Goal: Transaction & Acquisition: Purchase product/service

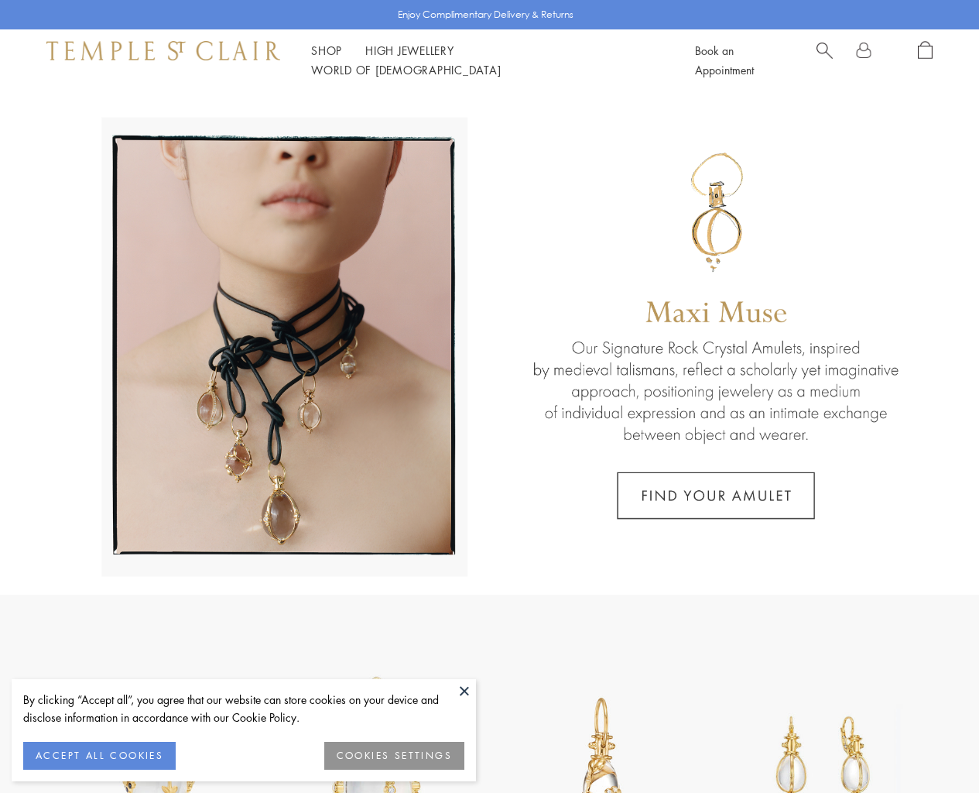
click at [382, 754] on button "COOKIES SETTINGS" at bounding box center [394, 756] width 140 height 28
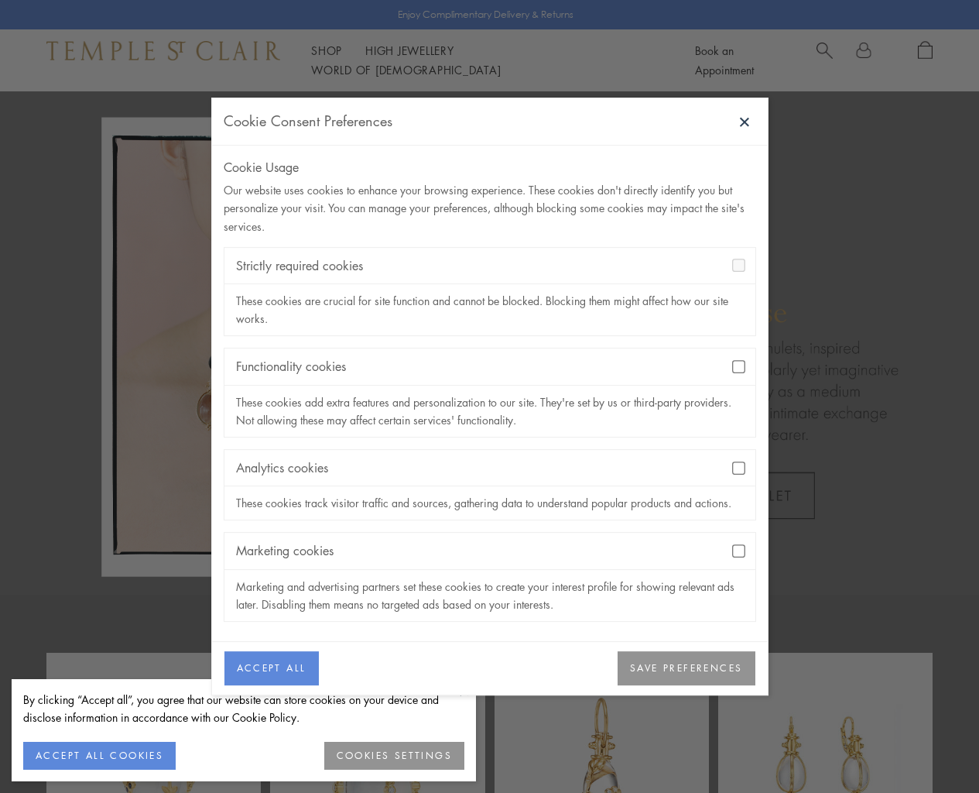
click at [674, 677] on button "SAVE PREFERENCES" at bounding box center [686, 668] width 137 height 34
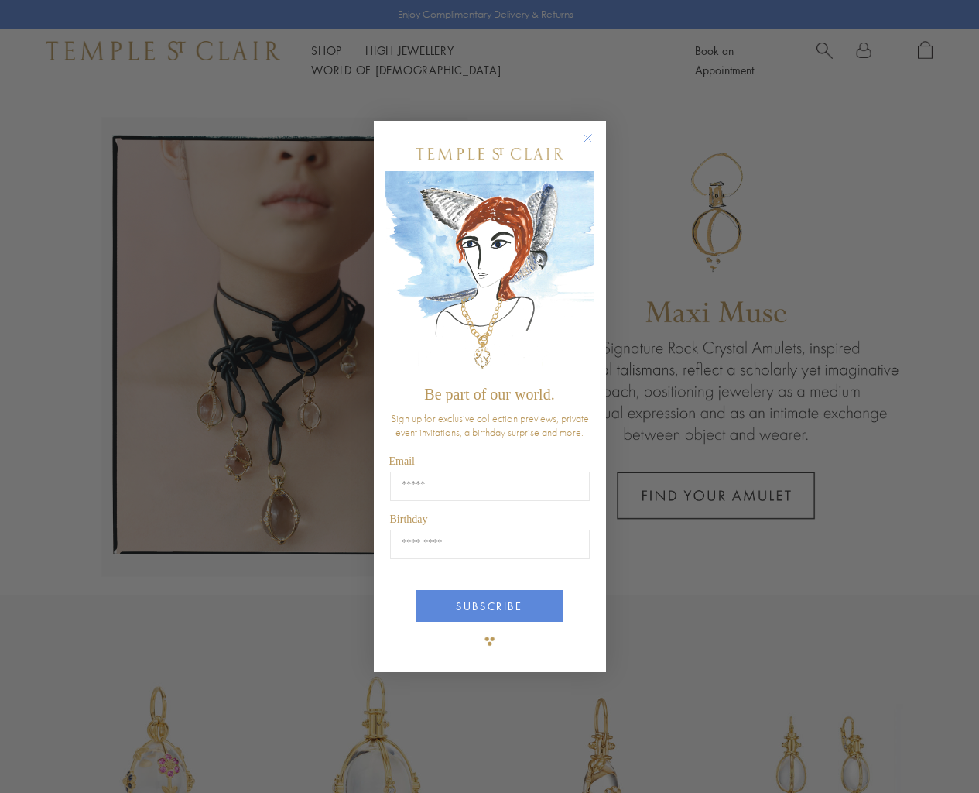
click at [587, 134] on circle "Close dialog" at bounding box center [587, 138] width 19 height 19
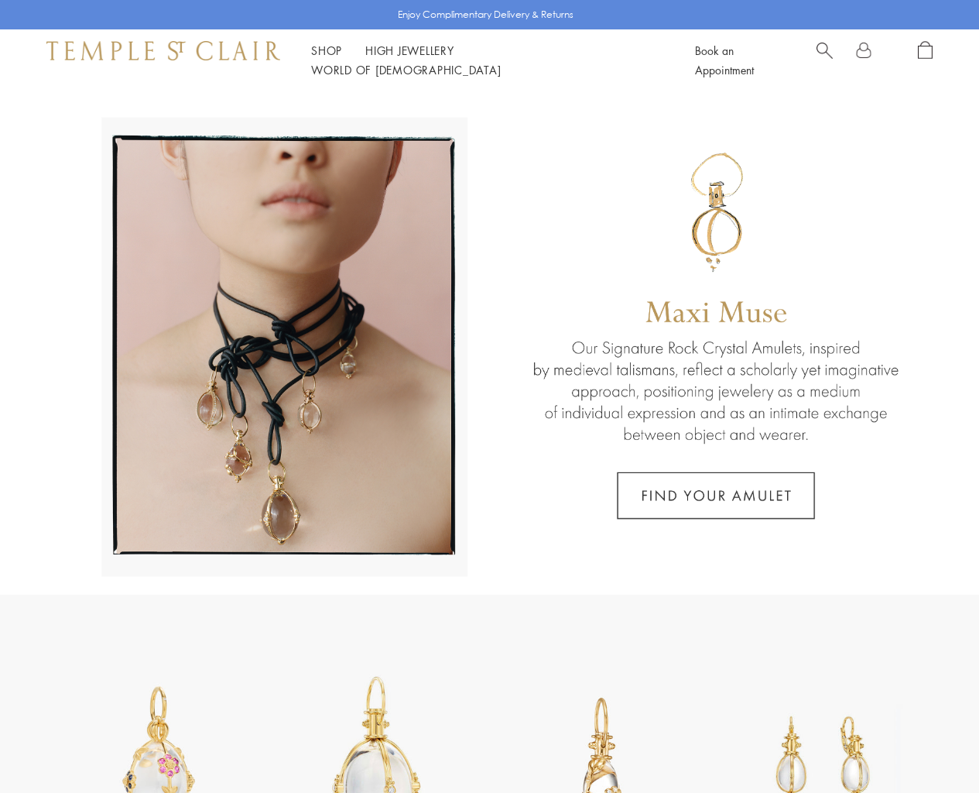
click at [324, 58] on link "Shop Shop" at bounding box center [326, 50] width 31 height 15
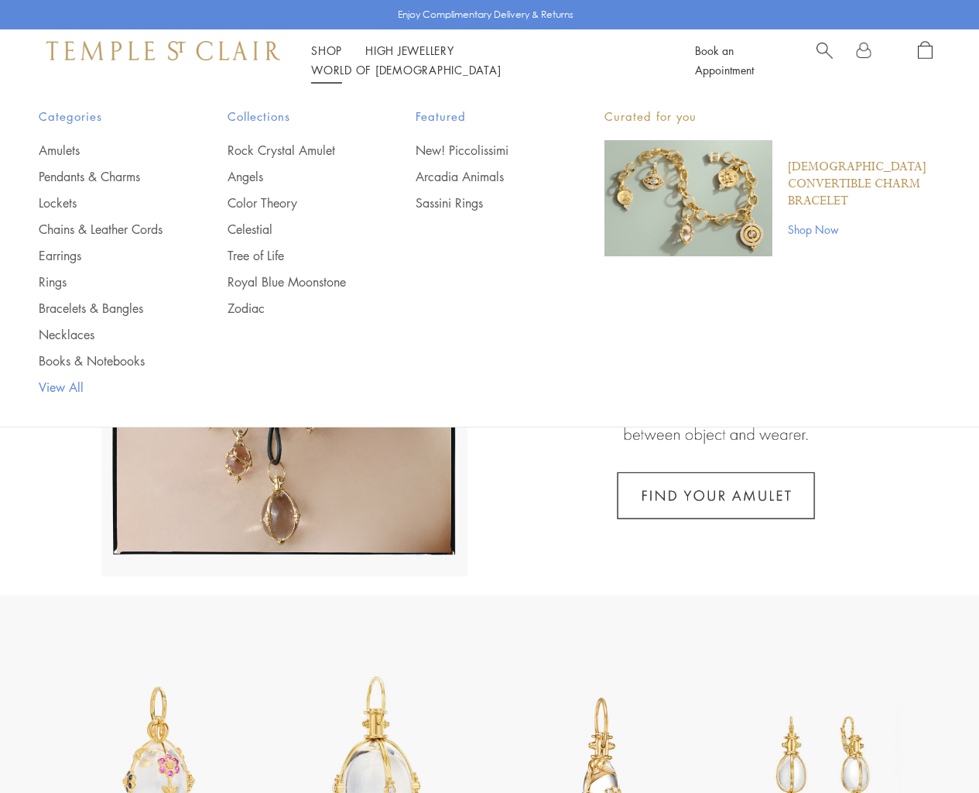
click at [61, 396] on link "View All" at bounding box center [102, 387] width 127 height 17
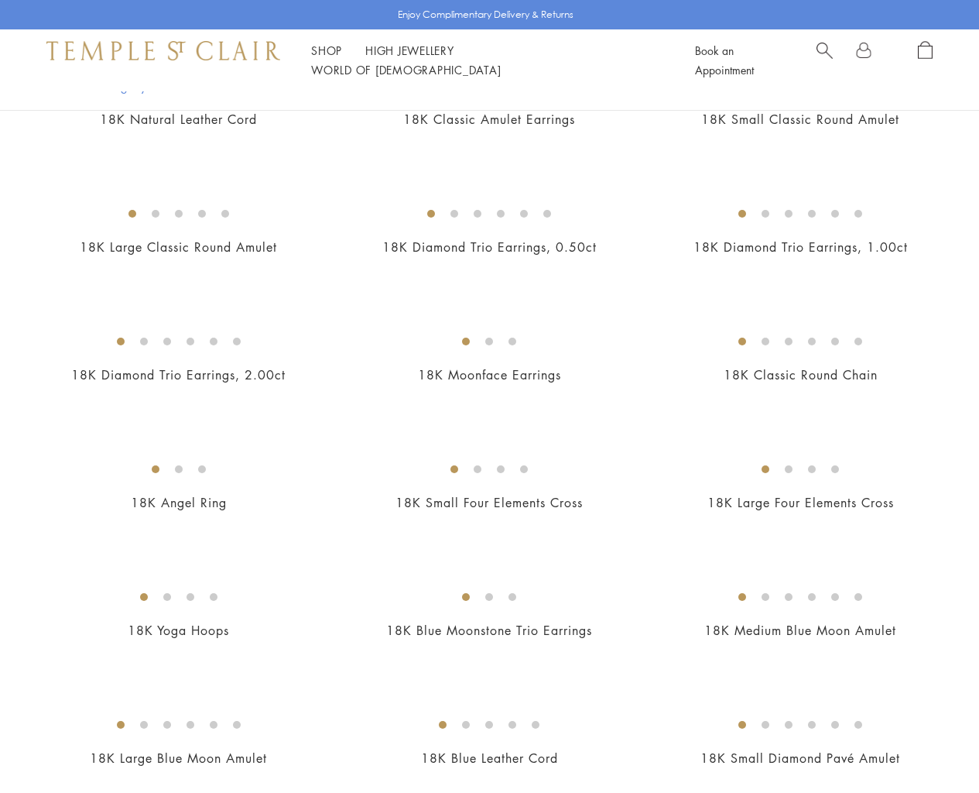
scroll to position [2378, 0]
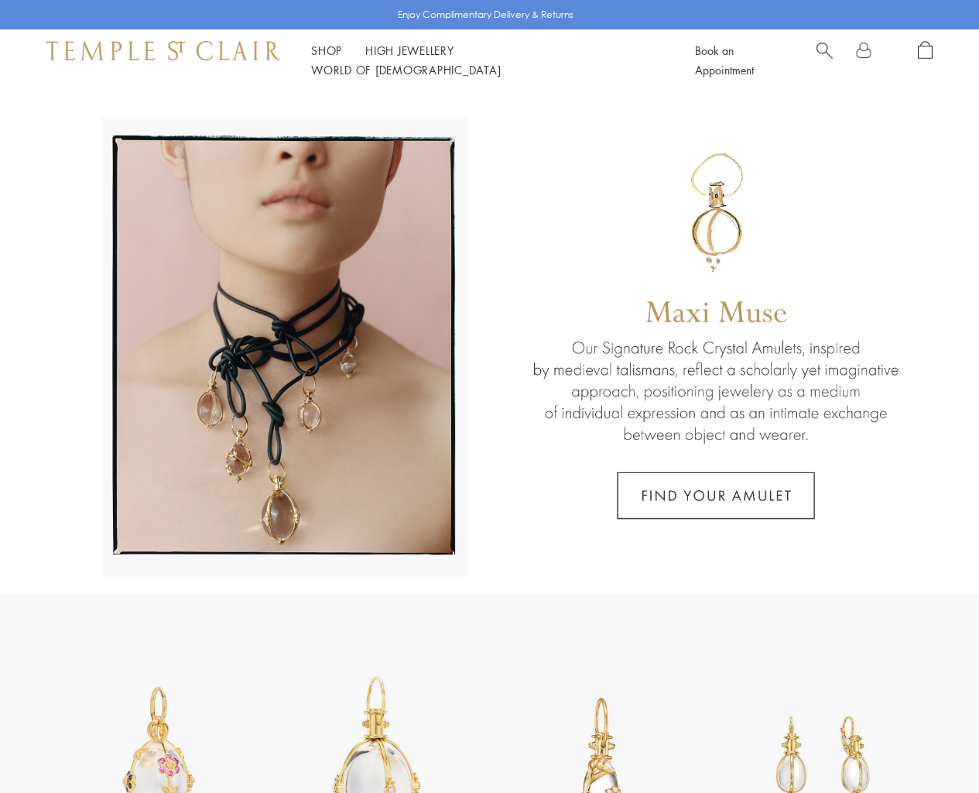
click at [328, 58] on link "Shop Shop" at bounding box center [326, 50] width 31 height 15
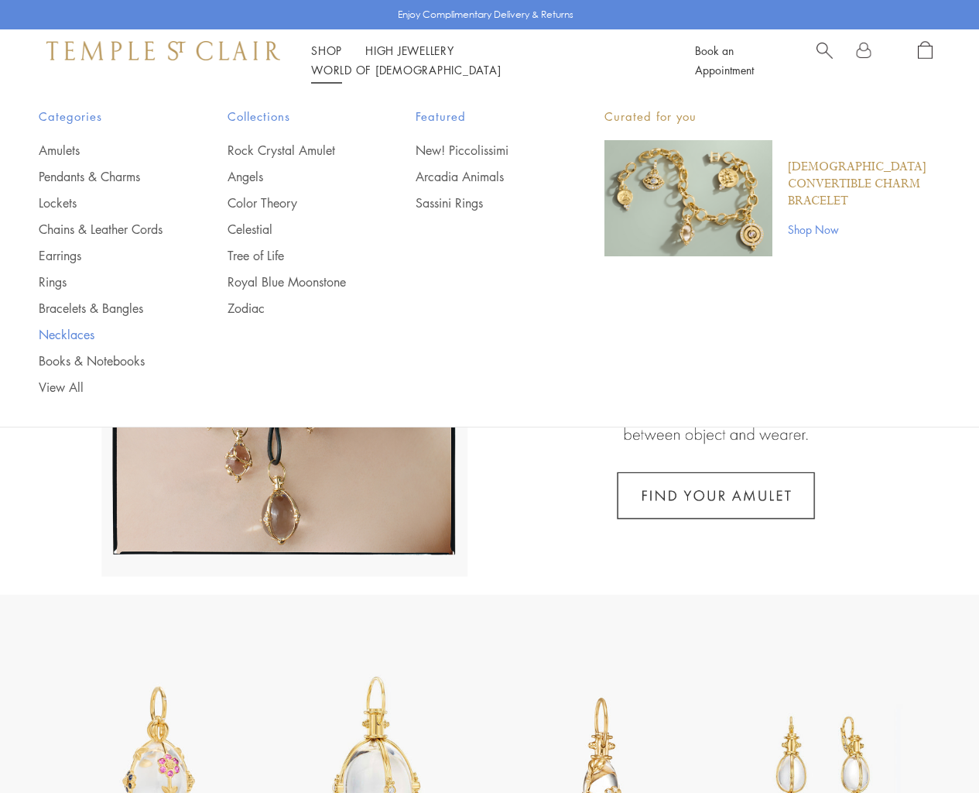
click at [72, 343] on link "Necklaces" at bounding box center [102, 334] width 127 height 17
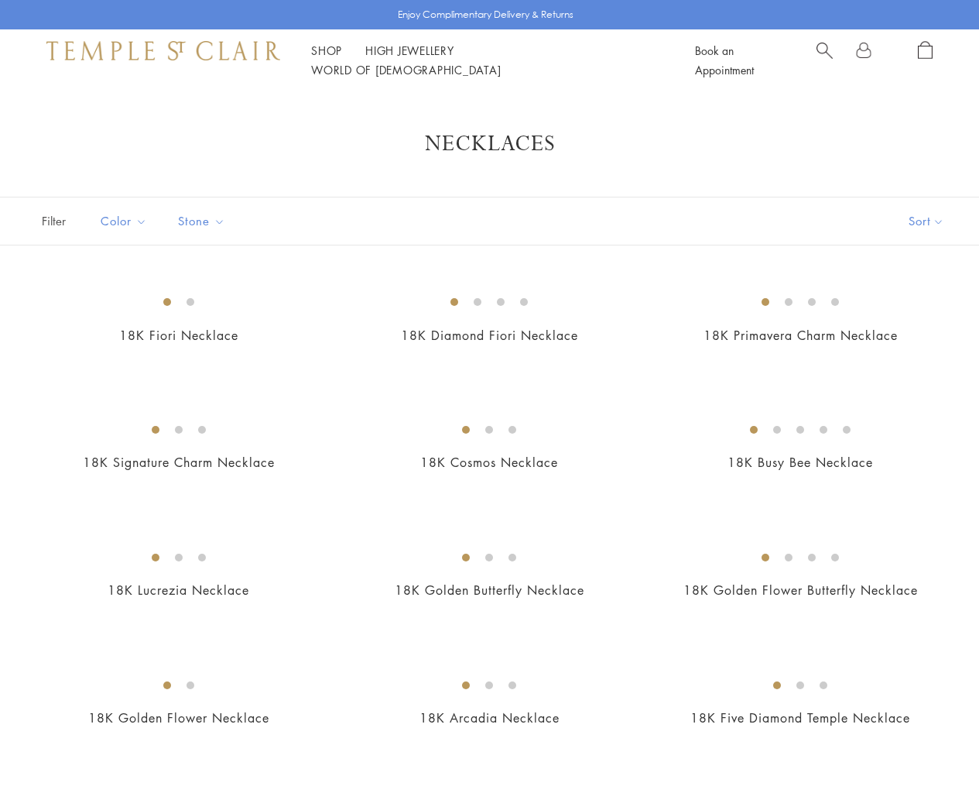
click at [54, 223] on span "Filter" at bounding box center [38, 220] width 77 height 47
